Goal: Check status: Check status

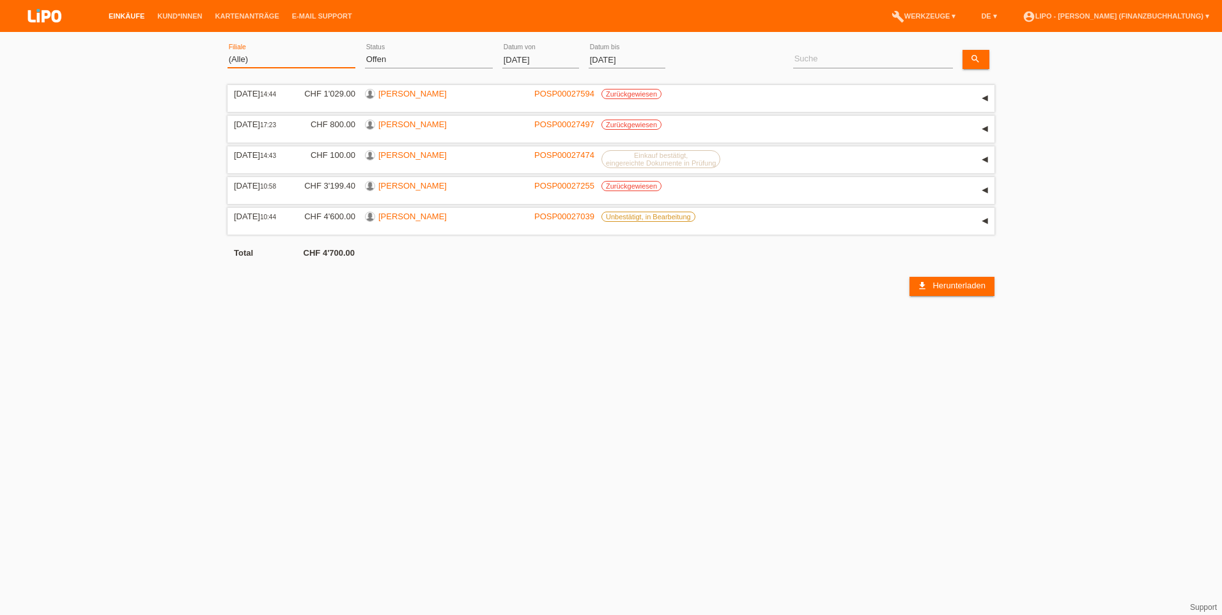
click at [245, 64] on select "(Alle) Aarau Biel Conthey Contone Delémont Dietikon Dietlikon Egerkingen Emmen …" at bounding box center [292, 59] width 128 height 15
select select "771"
click at [228, 52] on select "(Alle) Aarau Biel Conthey Contone Delémont Dietikon Dietlikon Egerkingen Emmen …" at bounding box center [292, 59] width 128 height 15
click at [401, 61] on select "(Alle) Neu Offen Zurückgewiesen Zurückgetreten / Storniert Abgeschlossen" at bounding box center [429, 59] width 128 height 15
select select "ALL"
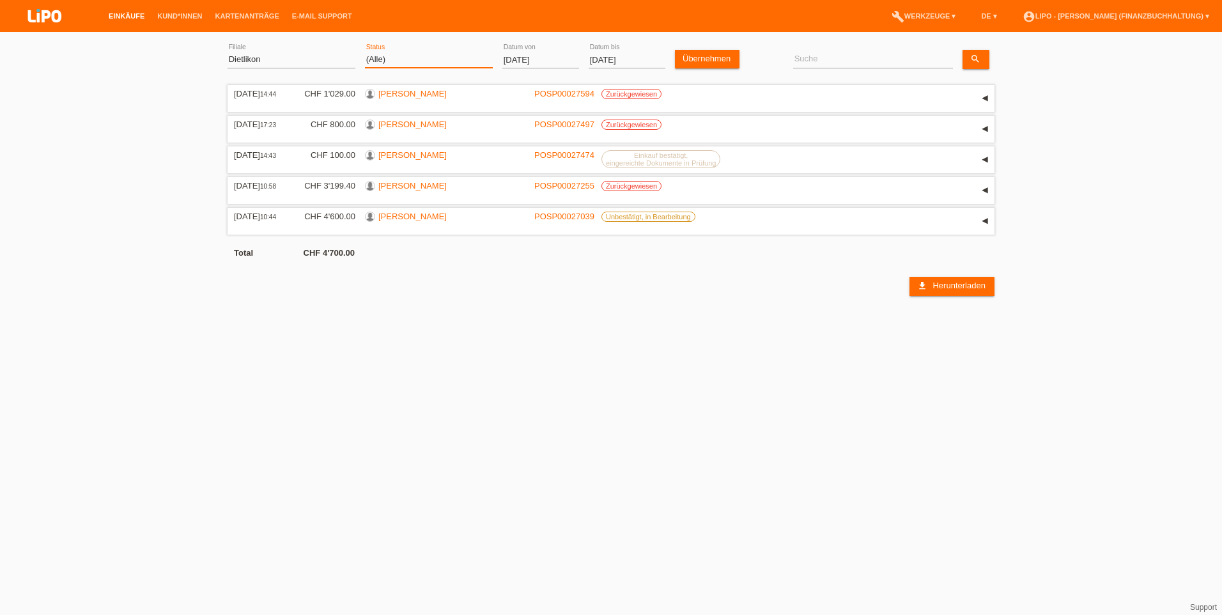
click at [365, 52] on select "(Alle) Neu Offen Zurückgewiesen Zurückgetreten / Storniert Abgeschlossen" at bounding box center [429, 59] width 128 height 15
click at [508, 61] on input "[DATE]" at bounding box center [540, 60] width 77 height 16
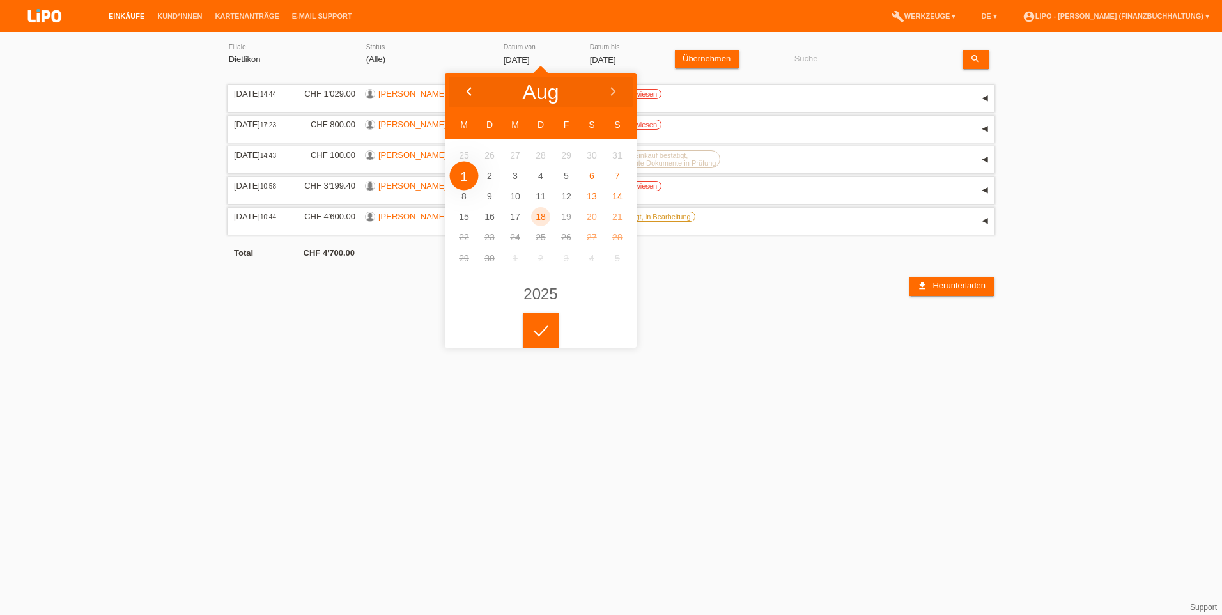
click at [471, 86] on div at bounding box center [469, 92] width 48 height 38
type input "[DATE]"
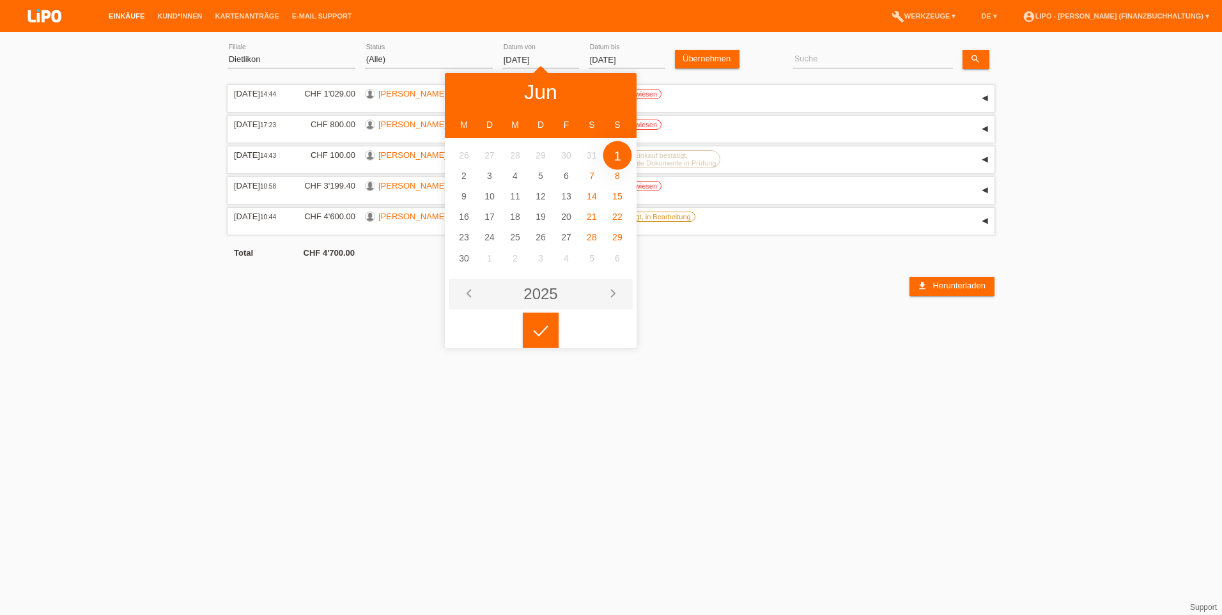
drag, startPoint x: 621, startPoint y: 152, endPoint x: 575, endPoint y: 298, distance: 153.5
drag, startPoint x: 543, startPoint y: 330, endPoint x: 547, endPoint y: 319, distance: 11.5
click at [542, 326] on polyline at bounding box center [541, 331] width 14 height 10
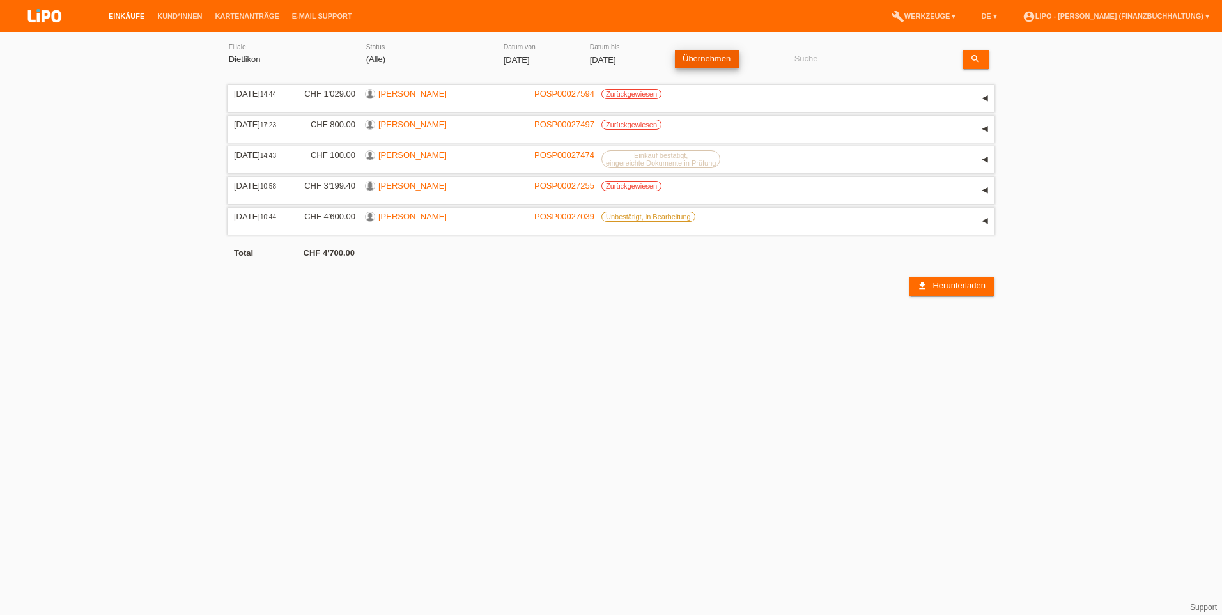
click at [708, 56] on link "Übernehmen" at bounding box center [707, 59] width 65 height 19
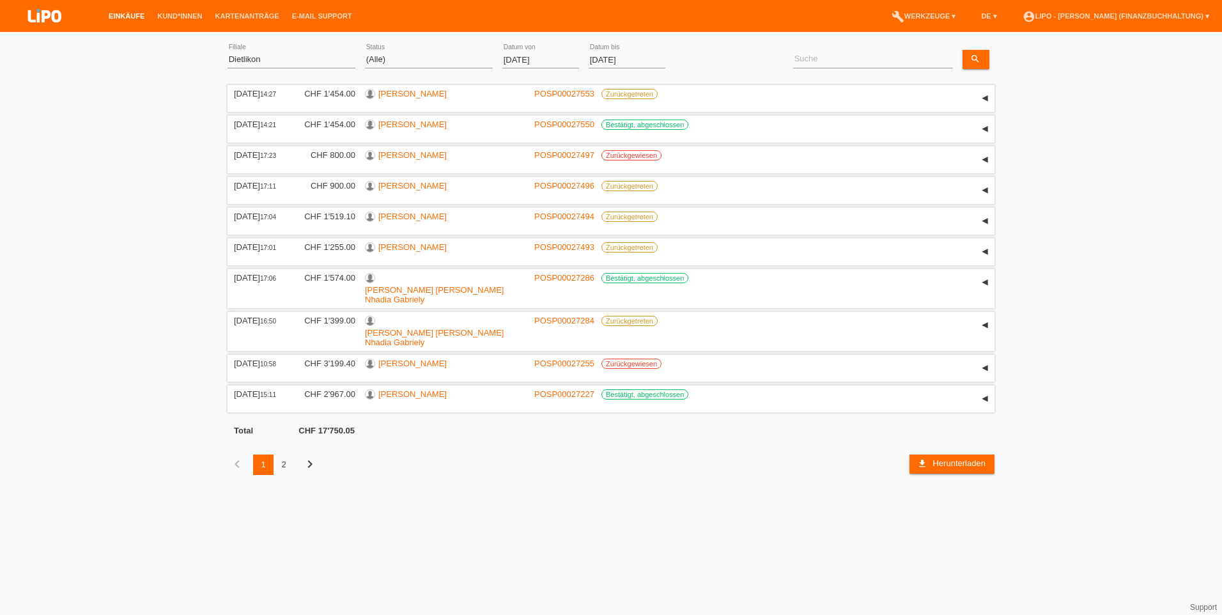
click at [277, 455] on div "2" at bounding box center [284, 465] width 20 height 20
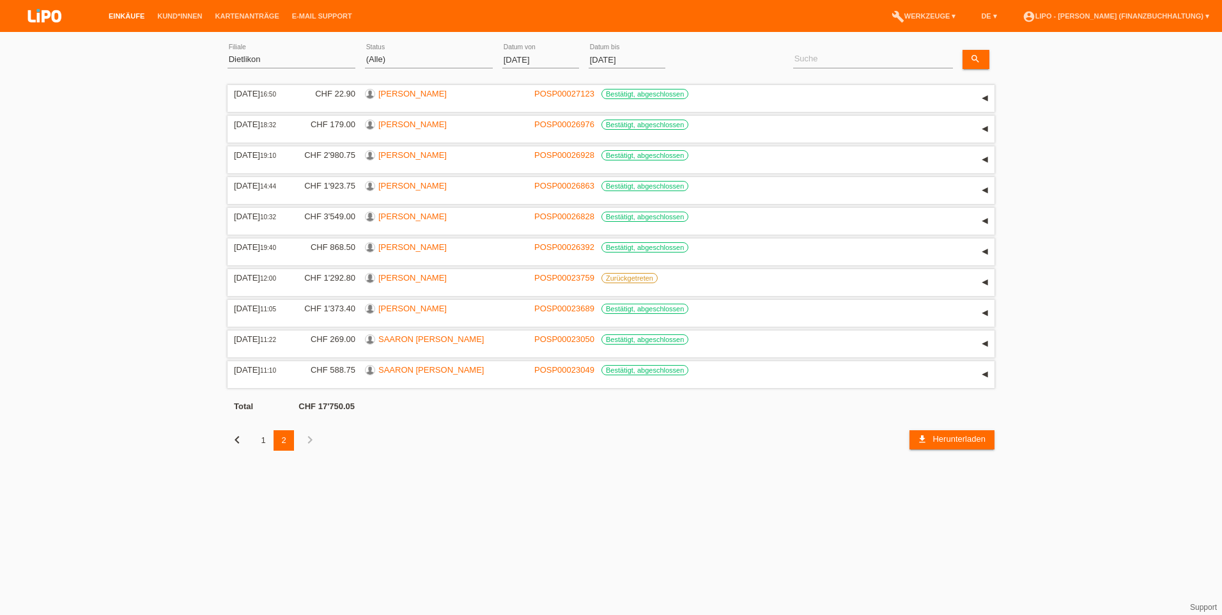
click at [1064, 12] on li "account_circle LIPO - [PERSON_NAME] (Finanzbuchhaltung) ▾" at bounding box center [1115, 16] width 199 height 33
click at [1067, 20] on li "account_circle LIPO - [PERSON_NAME] (Finanzbuchhaltung) ▾" at bounding box center [1115, 16] width 199 height 33
click at [1071, 17] on link "account_circle LIPO - [PERSON_NAME] (Finanzbuchhaltung) ▾" at bounding box center [1115, 16] width 199 height 8
click at [1047, 40] on div "[PERSON_NAME][EMAIL_ADDRESS][DOMAIN_NAME]" at bounding box center [1102, 39] width 180 height 8
click at [1002, 60] on div "LIPO - [PERSON_NAME] (Finanzbuchhaltung) [PERSON_NAME][EMAIL_ADDRESS][DOMAIN_NA…" at bounding box center [1089, 48] width 224 height 57
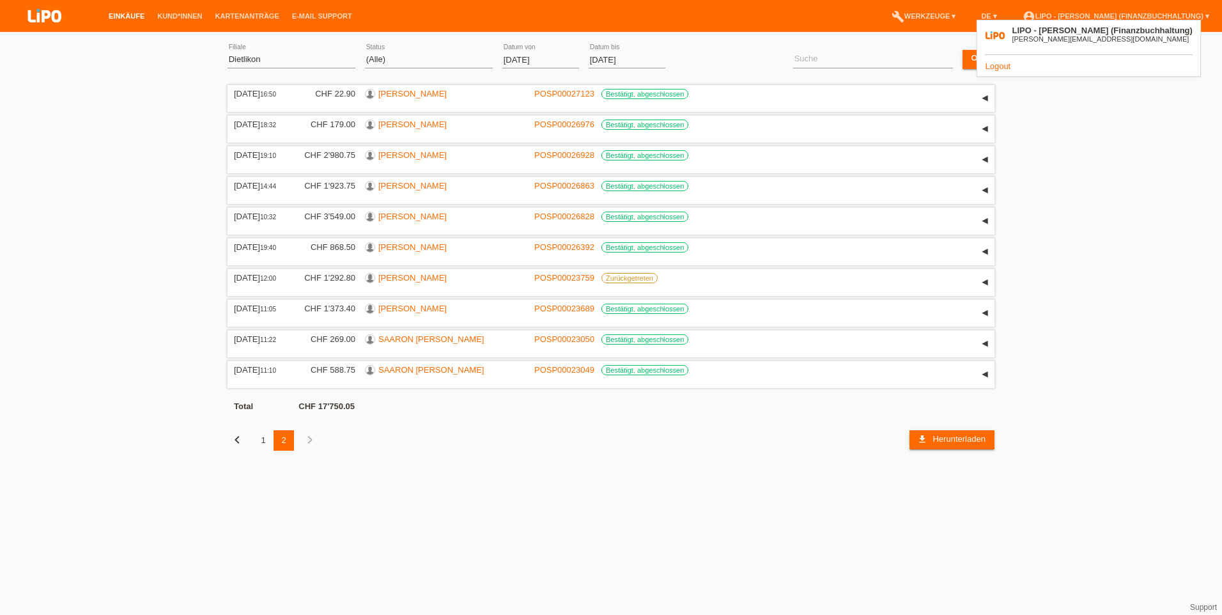
click at [1005, 65] on link "Logout" at bounding box center [998, 66] width 26 height 10
